Goal: Check status: Check status

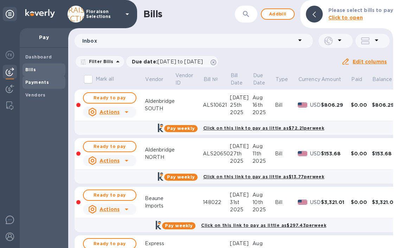
click at [43, 82] on b "Payments" at bounding box center [37, 82] width 24 height 5
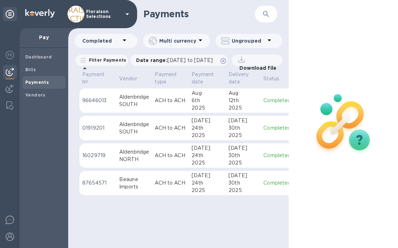
click at [106, 60] on p "Filter Payments" at bounding box center [106, 60] width 40 height 6
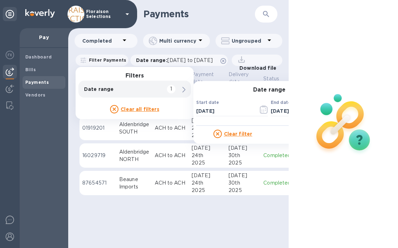
click at [185, 89] on icon at bounding box center [184, 90] width 3 height 6
click at [265, 109] on icon "button" at bounding box center [264, 109] width 8 height 8
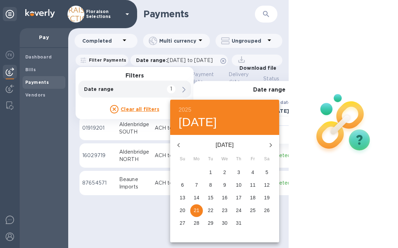
click at [174, 144] on button "button" at bounding box center [178, 145] width 17 height 17
click at [182, 176] on p "1" at bounding box center [182, 172] width 3 height 7
type input "[DATE]"
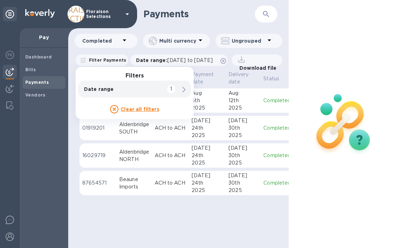
click at [232, 66] on div "Download file" at bounding box center [257, 60] width 51 height 11
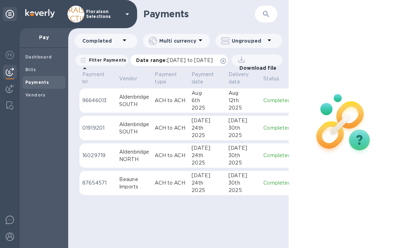
click at [181, 60] on span "[DATE] to [DATE]" at bounding box center [190, 60] width 45 height 6
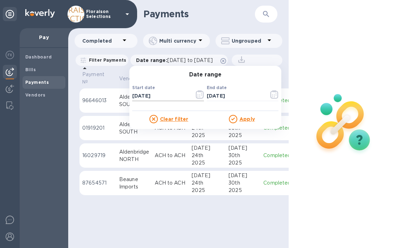
click at [163, 98] on input "[DATE]" at bounding box center [160, 96] width 57 height 11
click at [199, 95] on icon "button" at bounding box center [200, 94] width 8 height 8
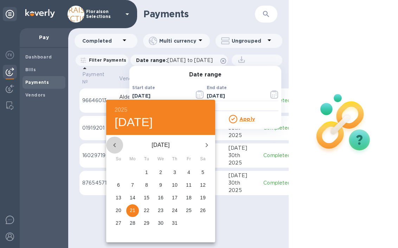
click at [118, 143] on icon "button" at bounding box center [115, 145] width 8 height 8
click at [120, 171] on span "1" at bounding box center [118, 172] width 13 height 7
type input "[DATE]"
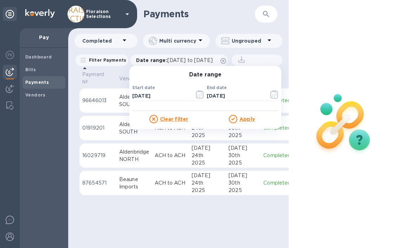
click at [248, 117] on u "Apply" at bounding box center [247, 119] width 15 height 6
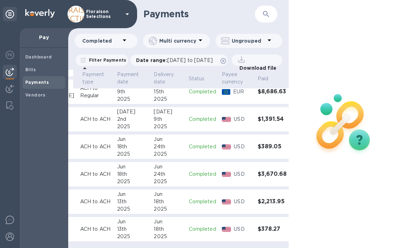
scroll to position [136, 0]
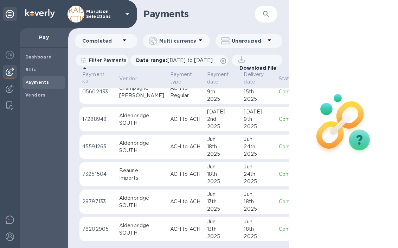
click at [170, 198] on p "ACH to ACH" at bounding box center [185, 201] width 31 height 7
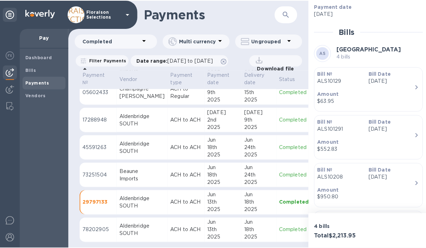
scroll to position [144, 0]
